Goal: Find specific page/section: Find specific page/section

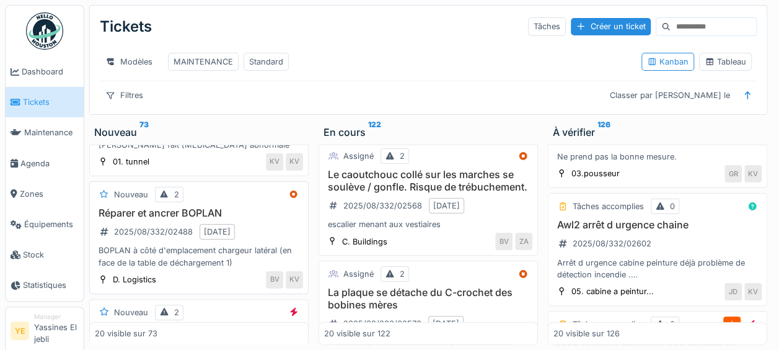
scroll to position [1996, 0]
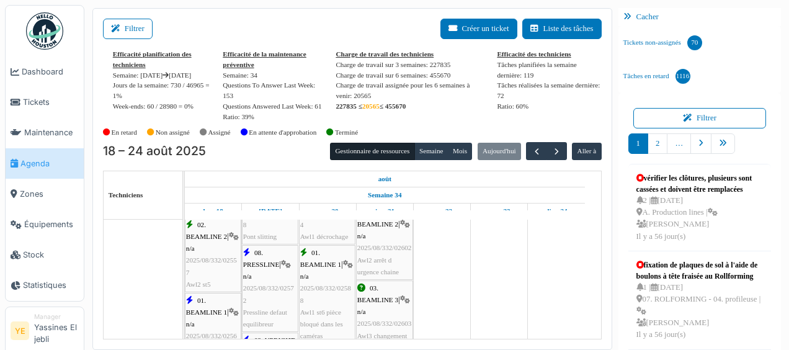
scroll to position [2790, 0]
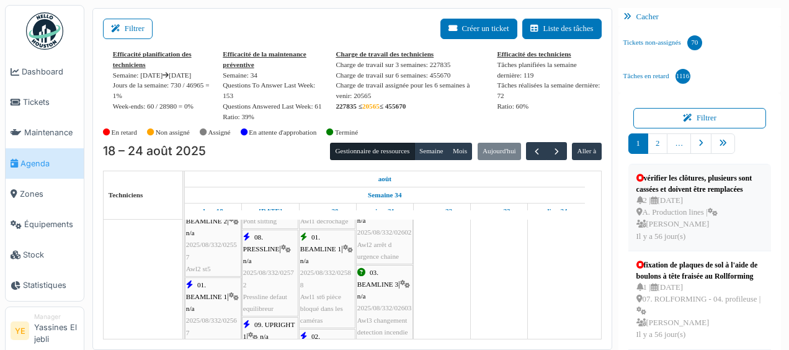
click at [712, 216] on icon at bounding box center [712, 212] width 10 height 8
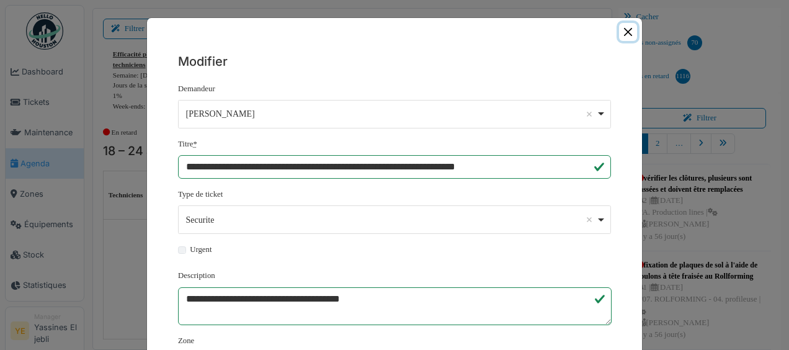
click at [629, 25] on button "Close" at bounding box center [628, 32] width 18 height 18
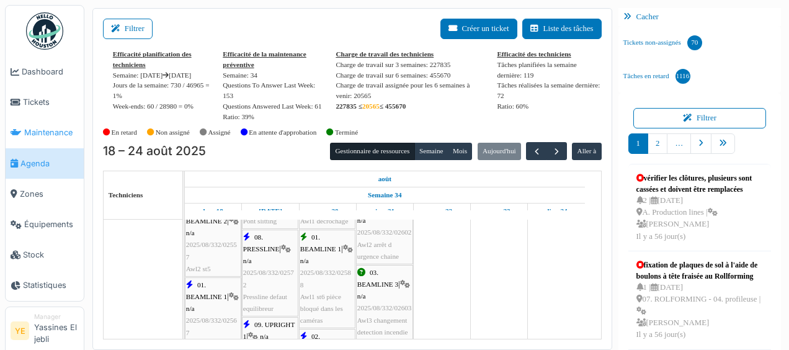
click at [45, 128] on span "Maintenance" at bounding box center [51, 132] width 55 height 12
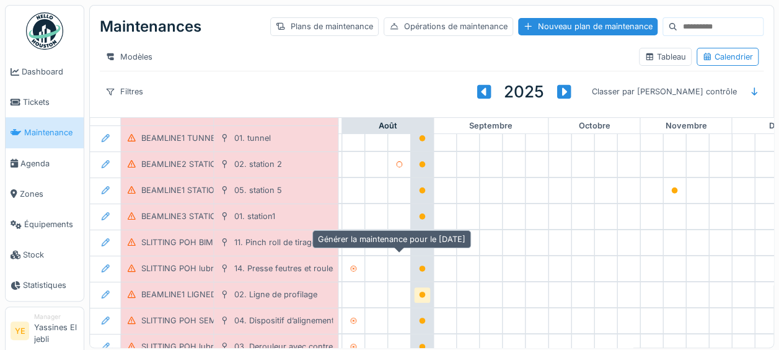
scroll to position [186, 717]
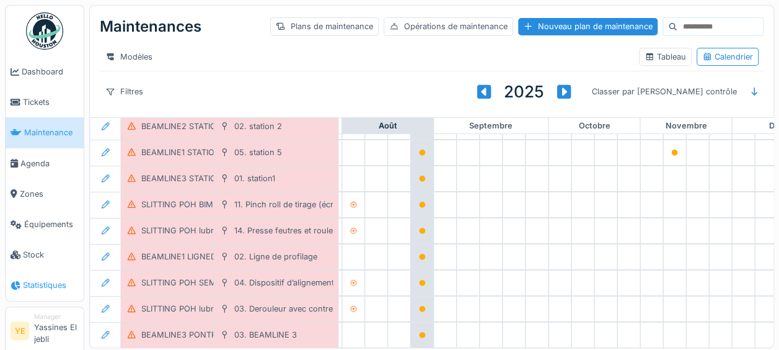
click at [50, 285] on span "Statistiques" at bounding box center [51, 285] width 56 height 12
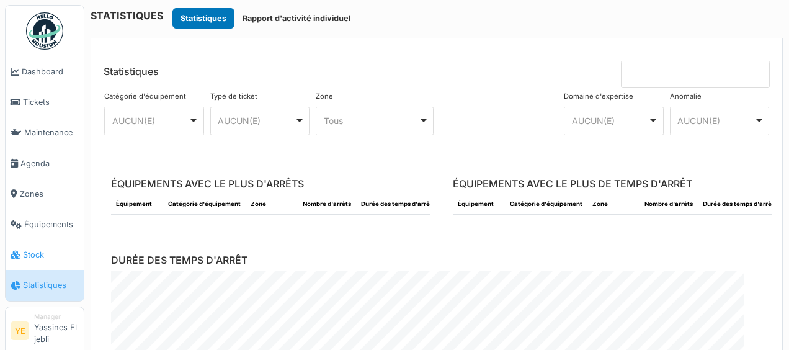
click at [33, 254] on span "Stock" at bounding box center [51, 255] width 56 height 12
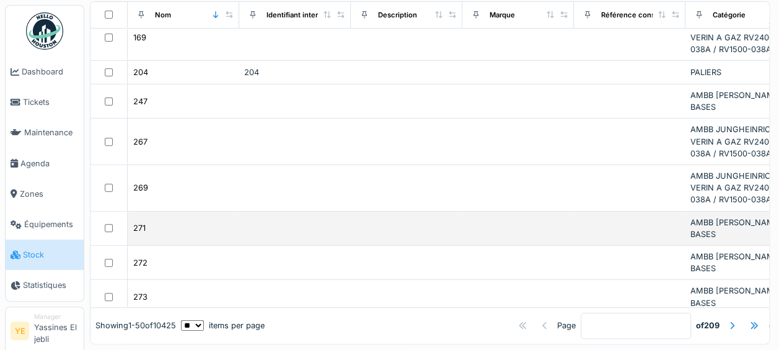
scroll to position [186, 0]
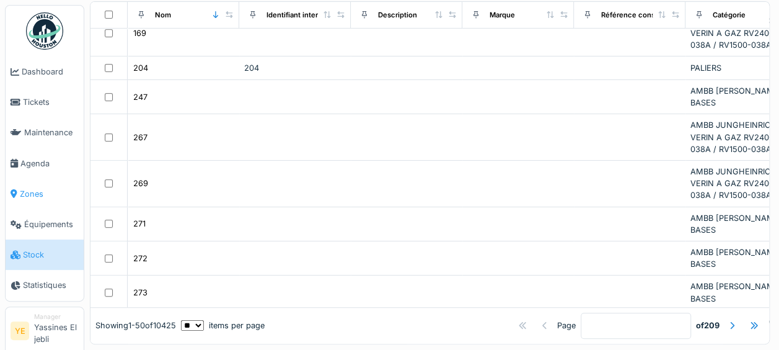
click at [48, 201] on link "Zones" at bounding box center [45, 194] width 78 height 30
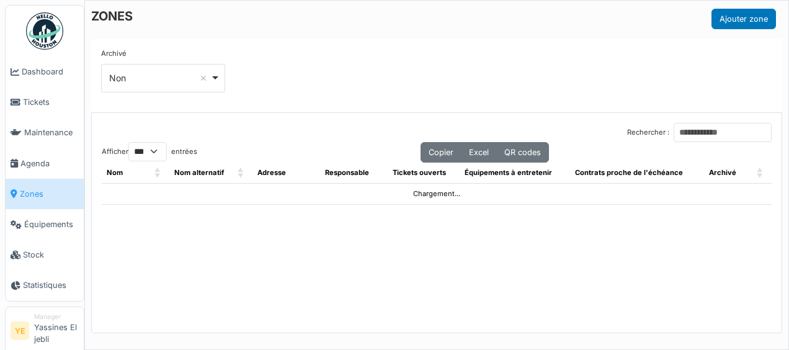
select select "***"
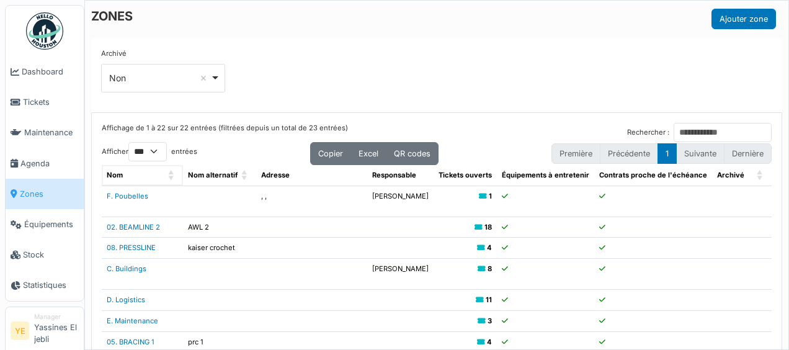
click at [168, 169] on span "Nom: Activate to sort" at bounding box center [171, 175] width 7 height 20
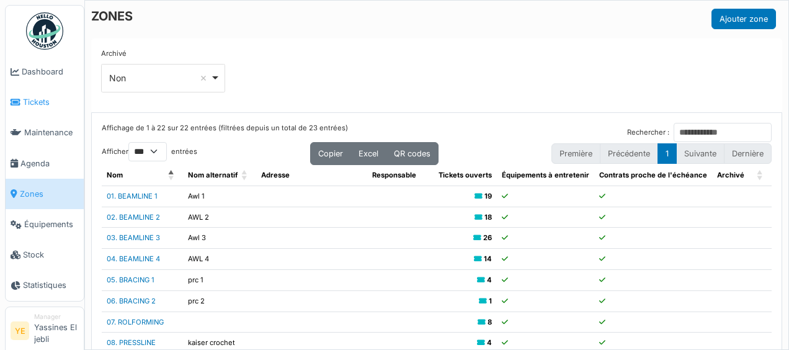
click at [48, 100] on span "Tickets" at bounding box center [51, 102] width 56 height 12
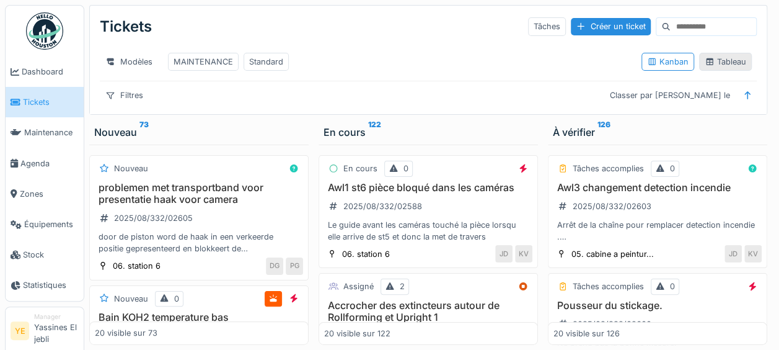
click at [717, 66] on div "Tableau" at bounding box center [726, 62] width 42 height 12
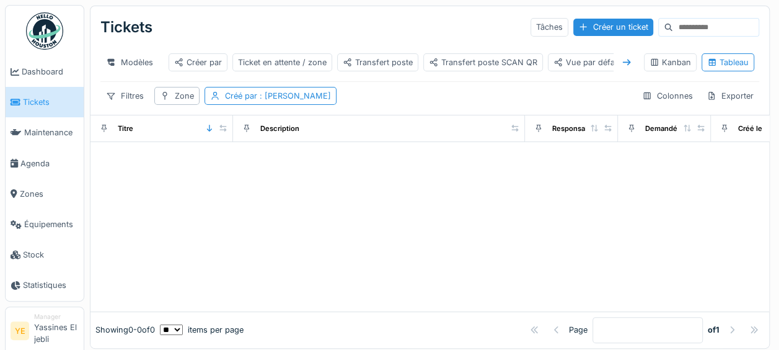
click at [622, 63] on icon at bounding box center [627, 62] width 10 height 8
click at [377, 64] on div "Transfert poste" at bounding box center [378, 62] width 70 height 12
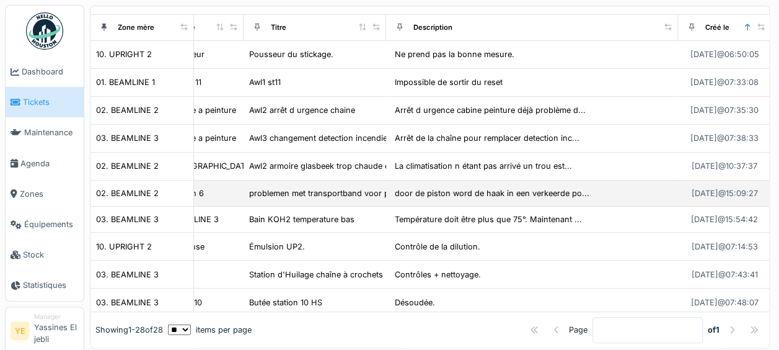
scroll to position [124, 0]
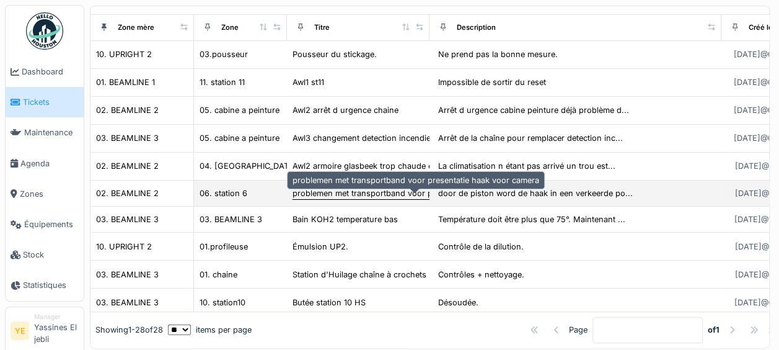
click at [410, 199] on div "problemen met transportband voor presentatie haak voor camera" at bounding box center [416, 193] width 247 height 12
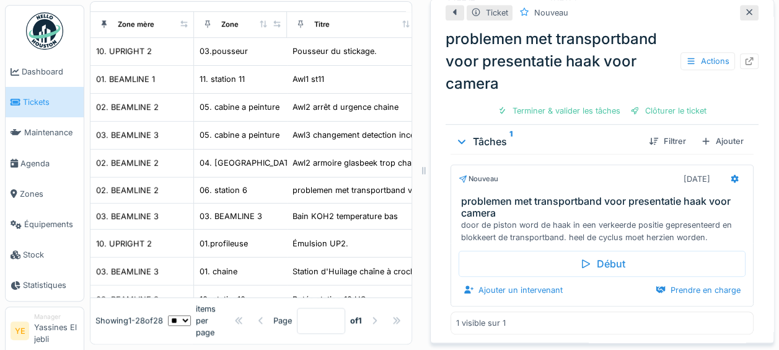
scroll to position [14, 0]
click at [745, 8] on icon at bounding box center [750, 12] width 10 height 8
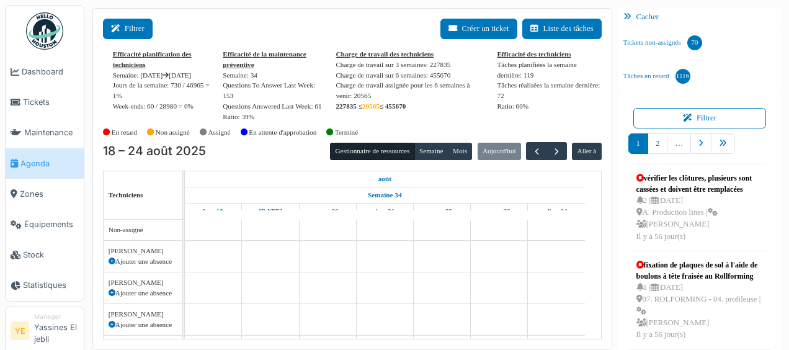
click at [126, 24] on button "Filtrer" at bounding box center [128, 29] width 50 height 20
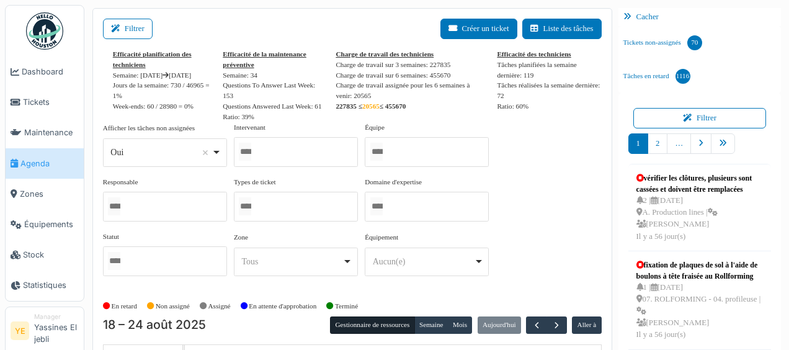
click at [446, 140] on div at bounding box center [427, 151] width 124 height 29
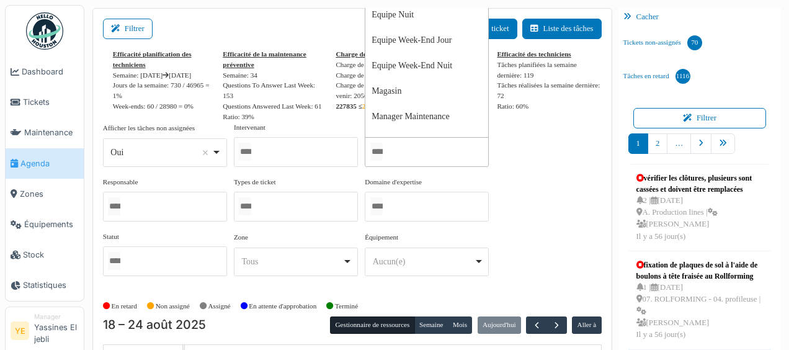
click at [319, 153] on div at bounding box center [296, 151] width 124 height 29
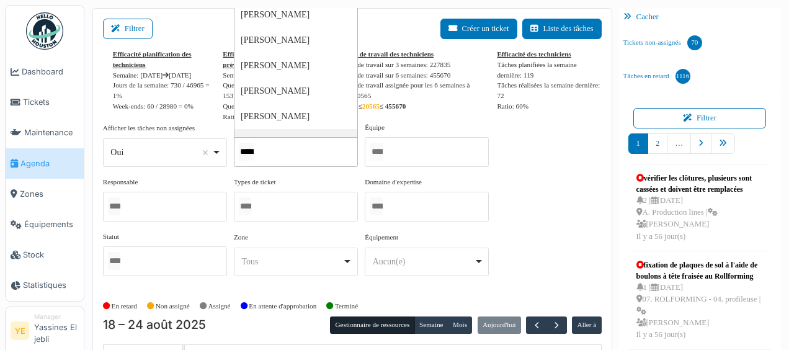
type input "*****"
click at [322, 174] on div "Afficher les tâches non assignées *** Oui Remove item Oui Non Intervenant *****…" at bounding box center [352, 204] width 499 height 164
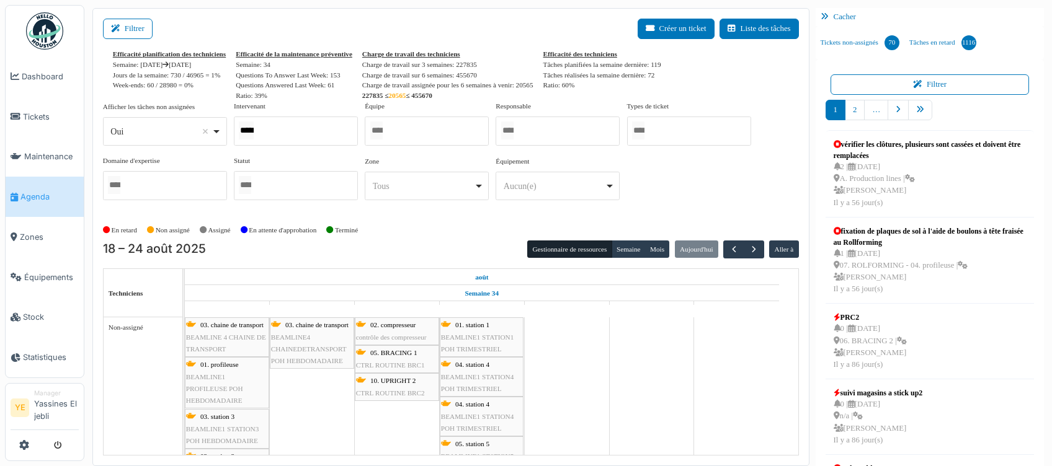
click at [309, 126] on div "*****" at bounding box center [296, 131] width 124 height 29
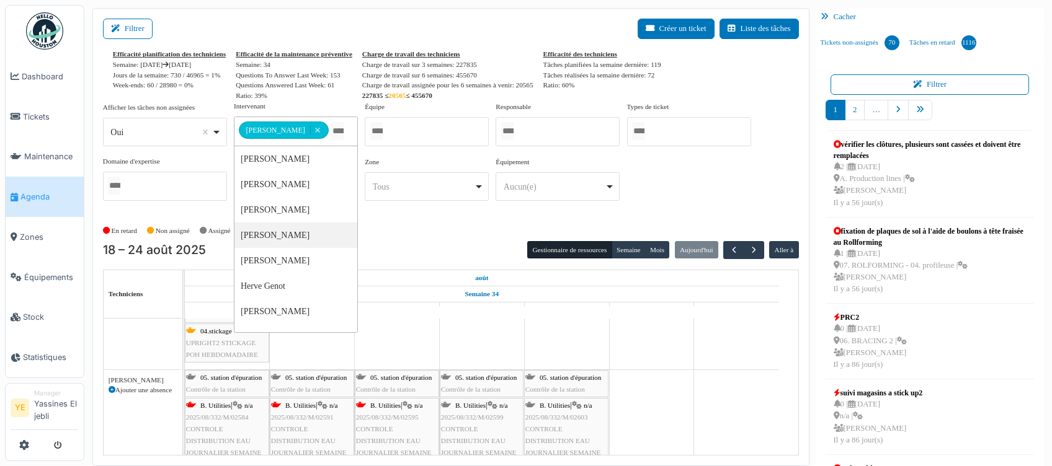
scroll to position [526, 0]
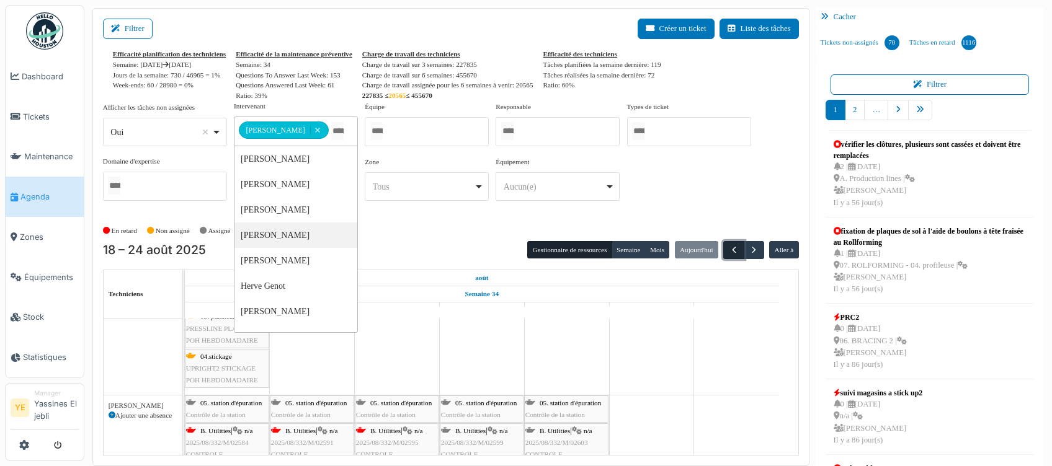
click at [729, 253] on span "button" at bounding box center [734, 250] width 11 height 11
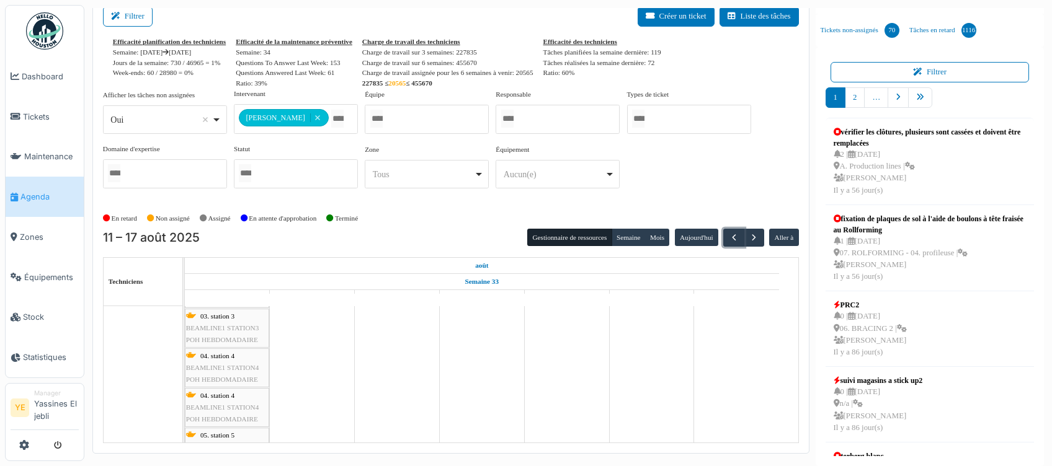
scroll to position [0, 0]
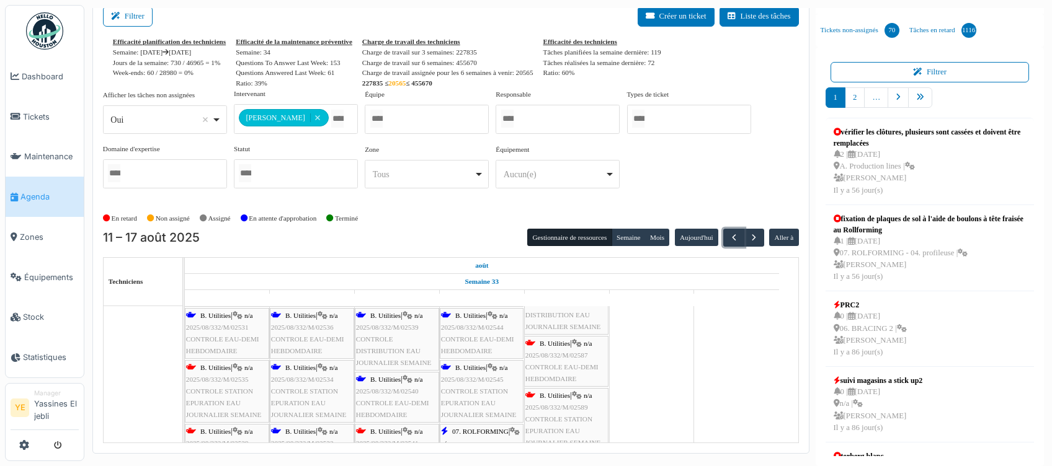
click at [401, 349] on div "B. Utilities | n/a 2025/08/332/M/02539 CONTROLE DISTRIBUTION EAU JOURNALIER SEM…" at bounding box center [397, 340] width 82 height 60
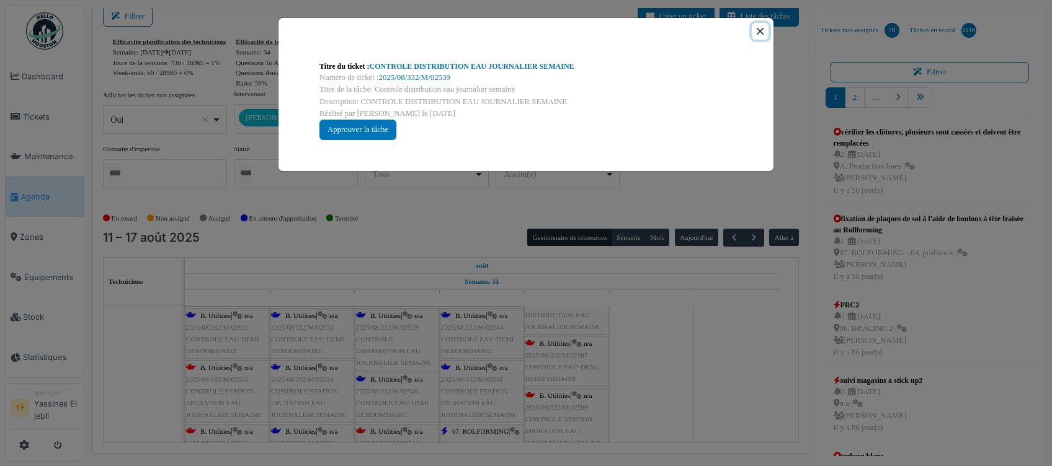
click at [755, 34] on button "Close" at bounding box center [759, 31] width 17 height 17
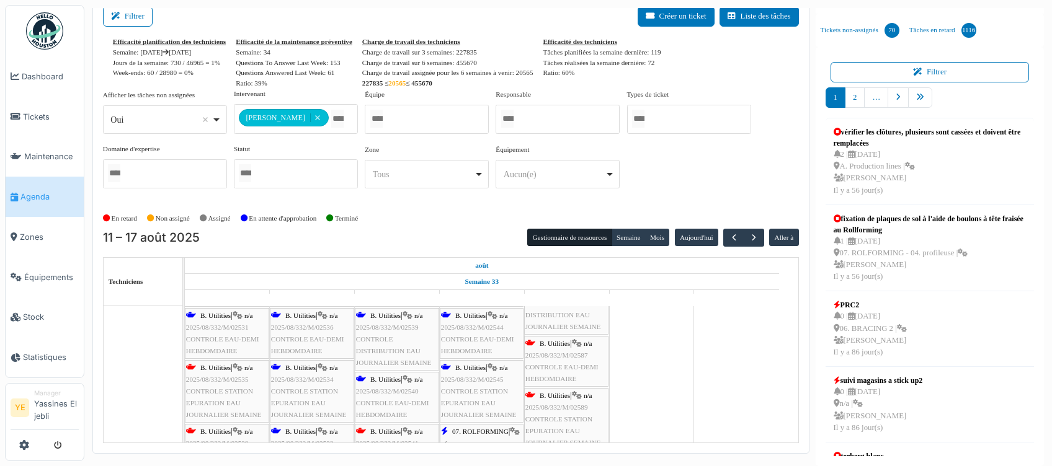
click at [331, 121] on input "Tous" at bounding box center [337, 119] width 12 height 18
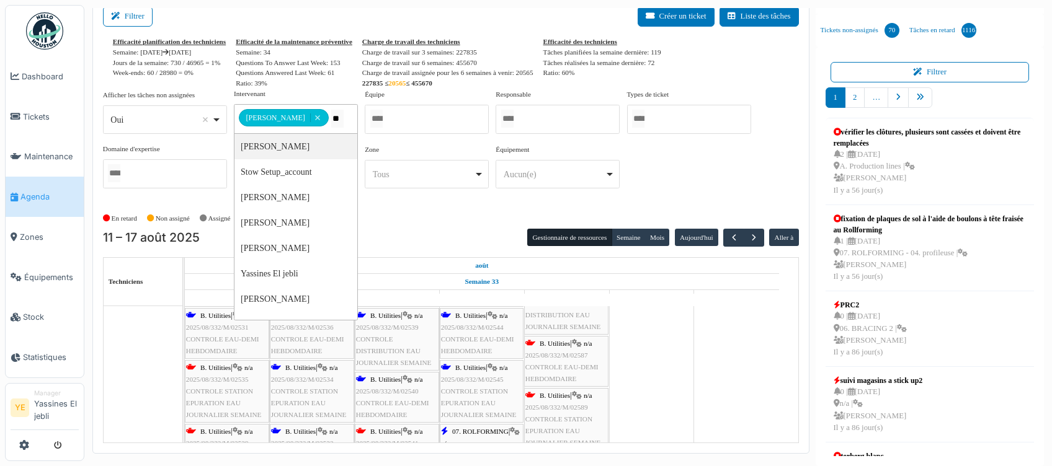
type input "***"
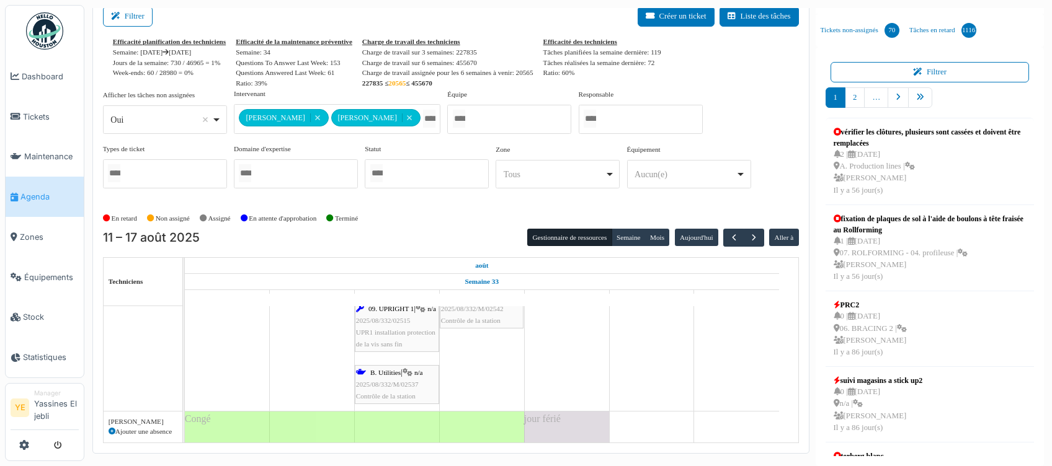
click at [637, 208] on div "En retard Non assigné [GEOGRAPHIC_DATA] En attente d'approbation Terminé" at bounding box center [451, 218] width 696 height 20
click at [729, 234] on span "button" at bounding box center [734, 238] width 11 height 11
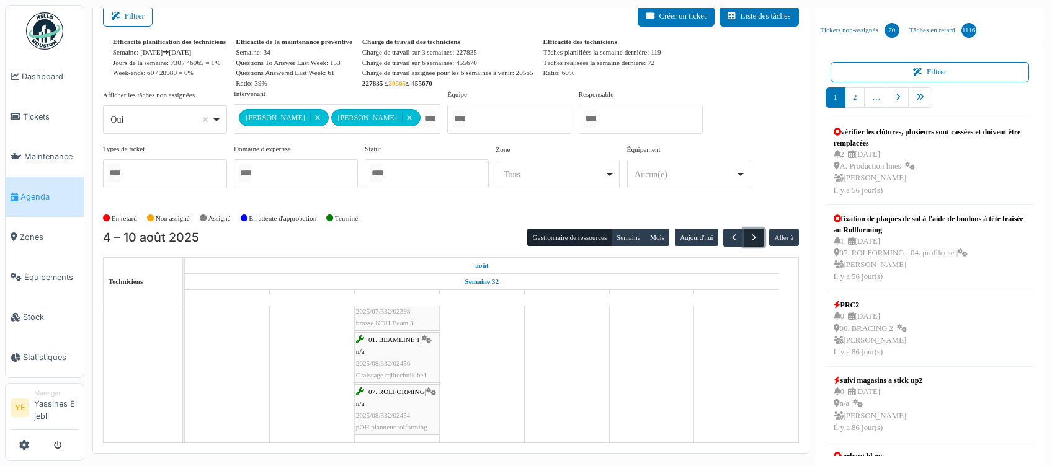
click at [748, 234] on span "button" at bounding box center [753, 238] width 11 height 11
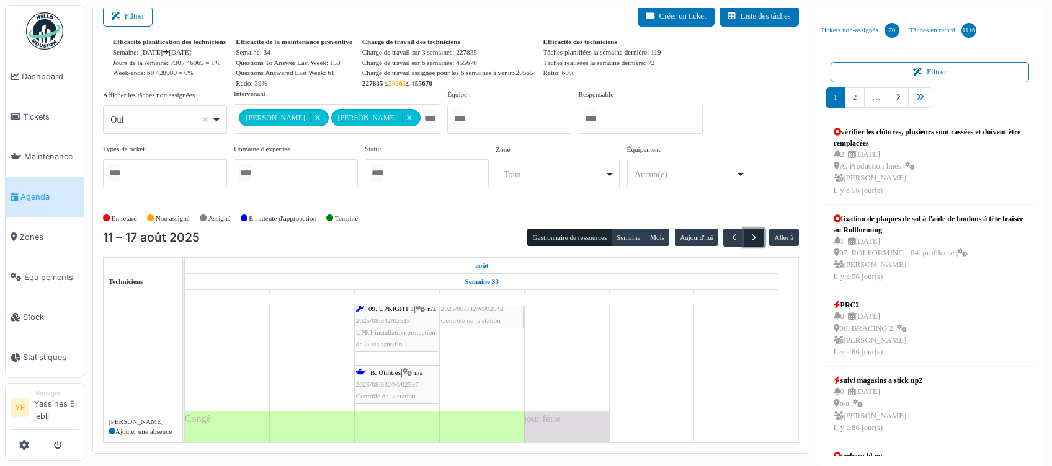
click at [748, 234] on span "button" at bounding box center [753, 238] width 11 height 11
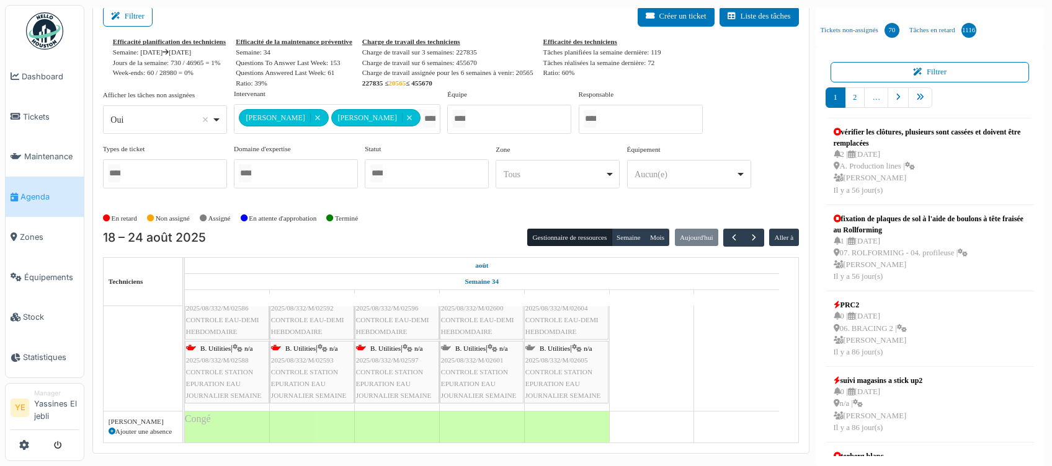
click at [758, 229] on div "Gestionnaire de ressources [PERSON_NAME] [DATE] Aller à" at bounding box center [662, 238] width 271 height 18
click at [748, 233] on span "button" at bounding box center [753, 238] width 11 height 11
